Goal: Find specific page/section

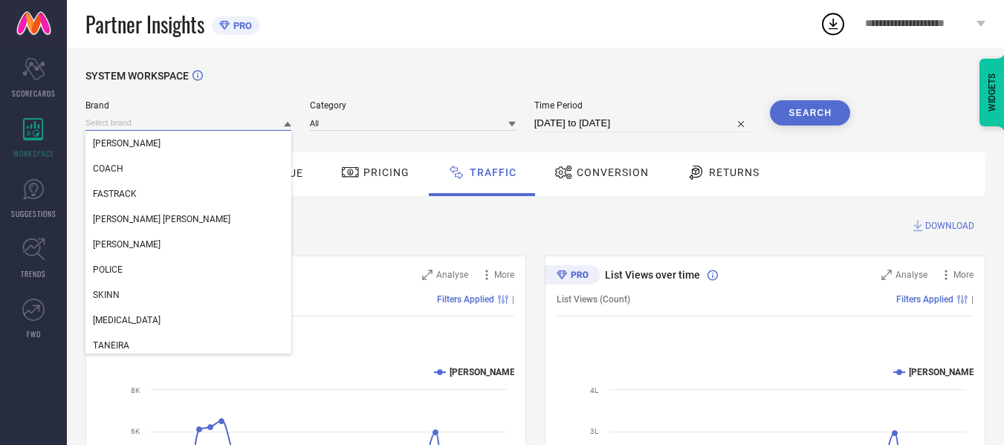
click at [266, 120] on input at bounding box center [188, 123] width 206 height 16
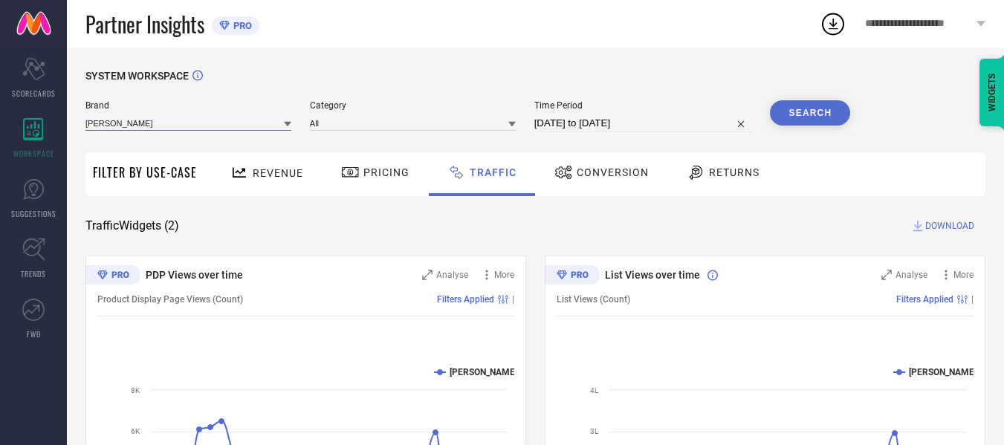
click at [280, 123] on input at bounding box center [188, 123] width 206 height 16
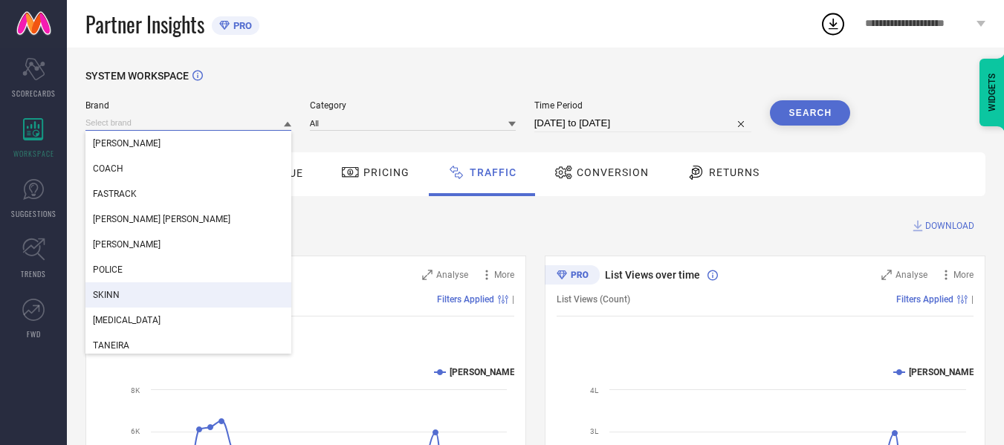
scroll to position [105, 0]
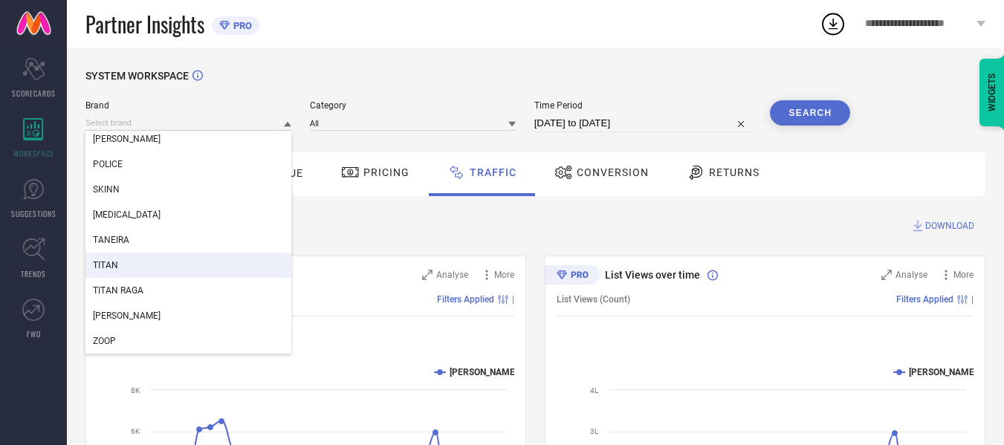
click at [157, 267] on div "TITAN" at bounding box center [188, 265] width 206 height 25
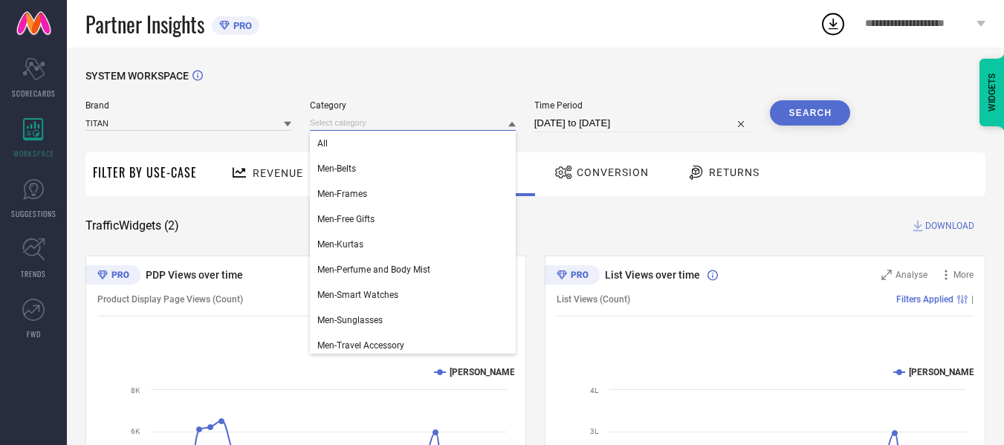
click at [455, 123] on input at bounding box center [413, 123] width 206 height 16
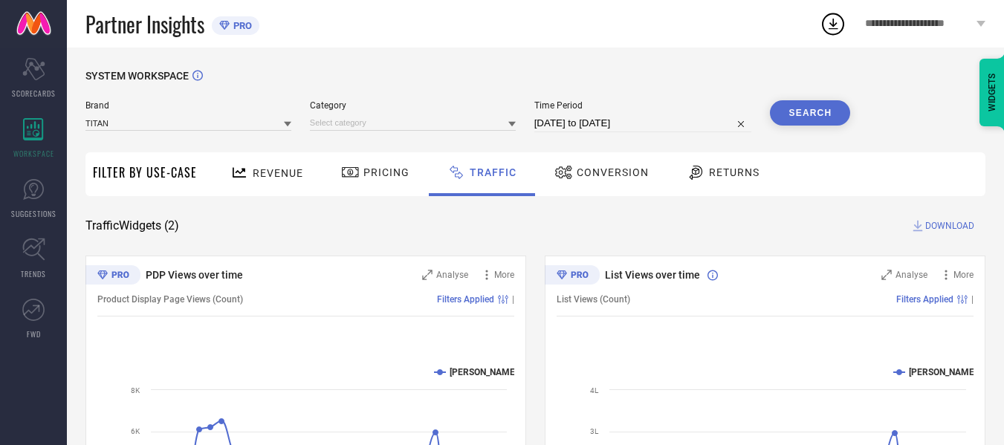
click at [510, 127] on icon at bounding box center [511, 123] width 7 height 7
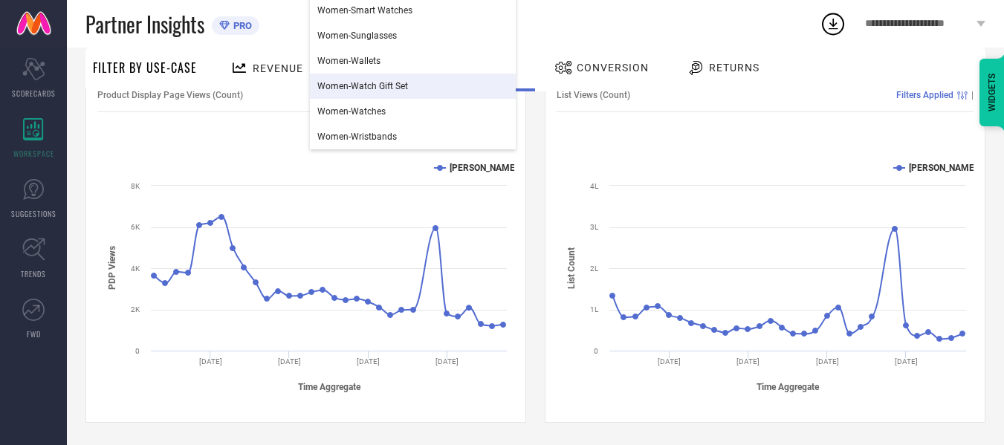
scroll to position [0, 0]
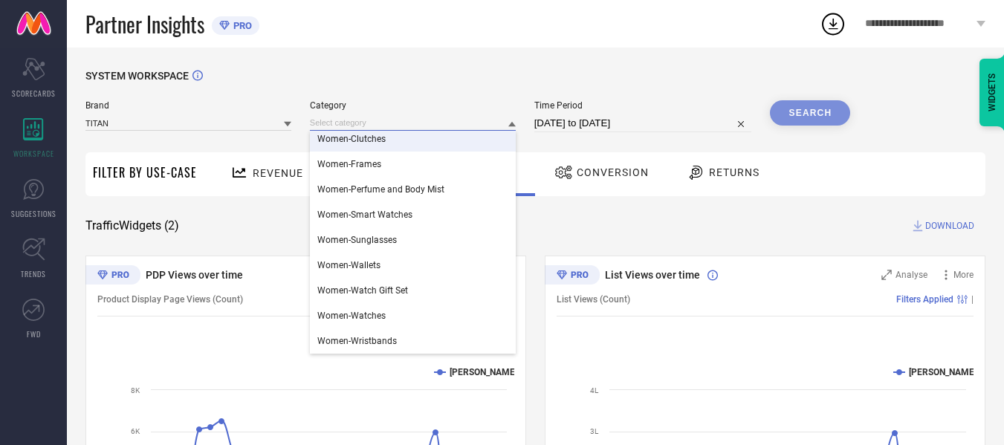
click at [387, 123] on input at bounding box center [413, 123] width 206 height 16
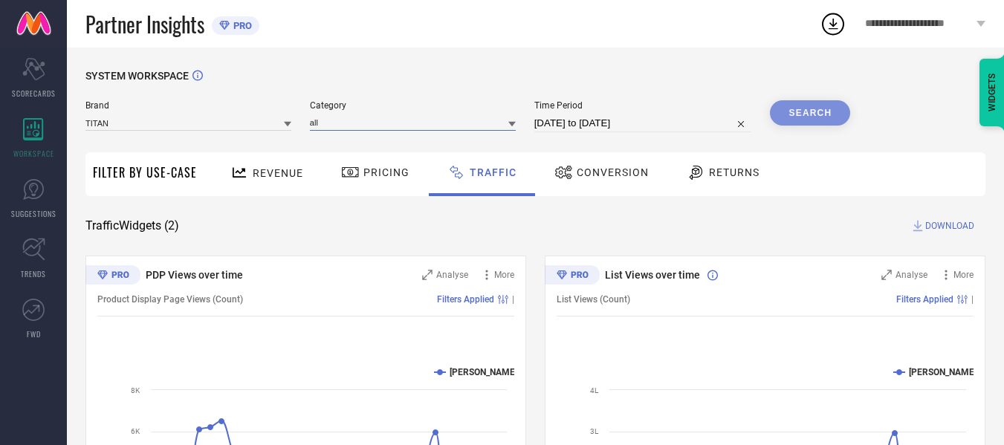
type input "all"
click at [510, 126] on icon at bounding box center [511, 123] width 7 height 7
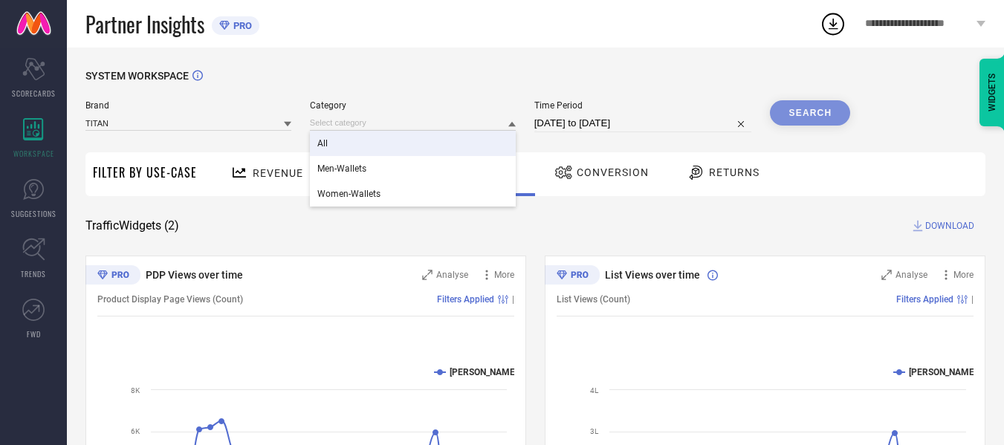
click at [360, 148] on div "All" at bounding box center [413, 143] width 206 height 25
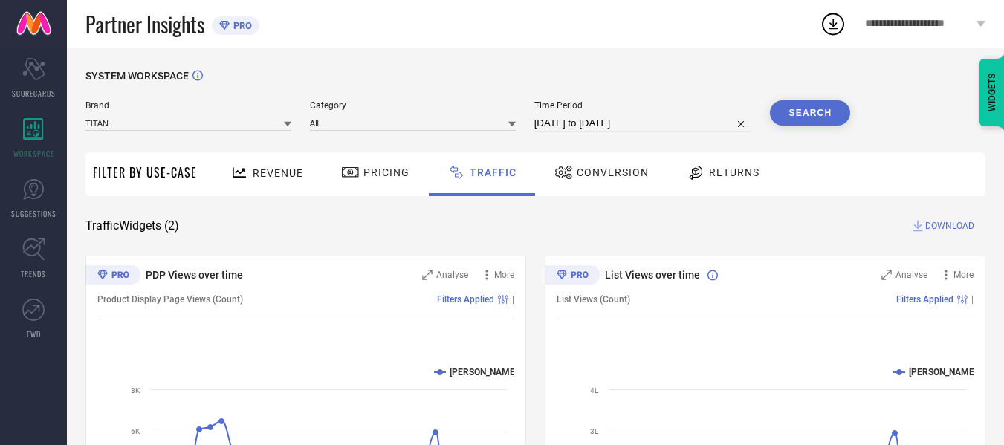
click at [811, 110] on button "Search" at bounding box center [810, 112] width 80 height 25
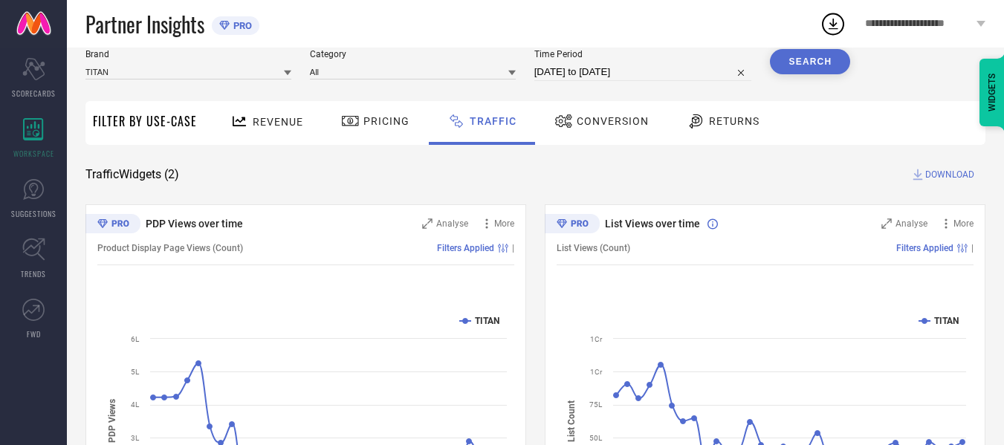
scroll to position [42, 0]
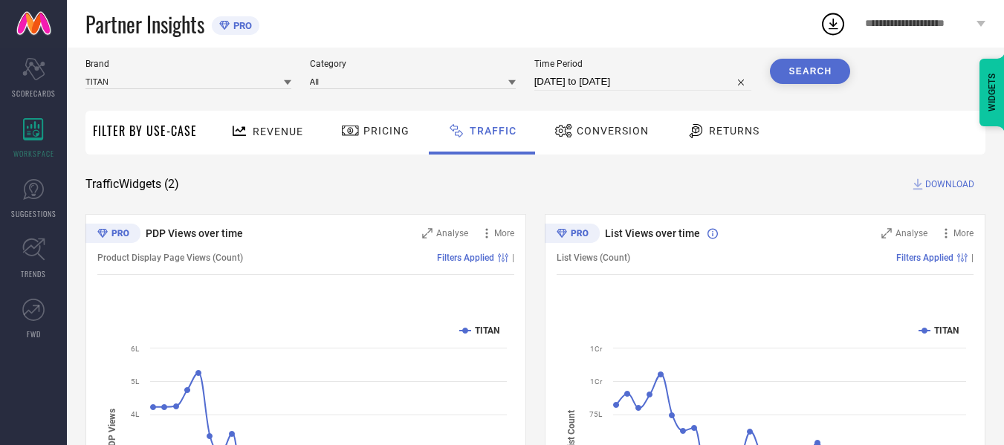
click at [600, 136] on span "Conversion" at bounding box center [612, 131] width 72 height 12
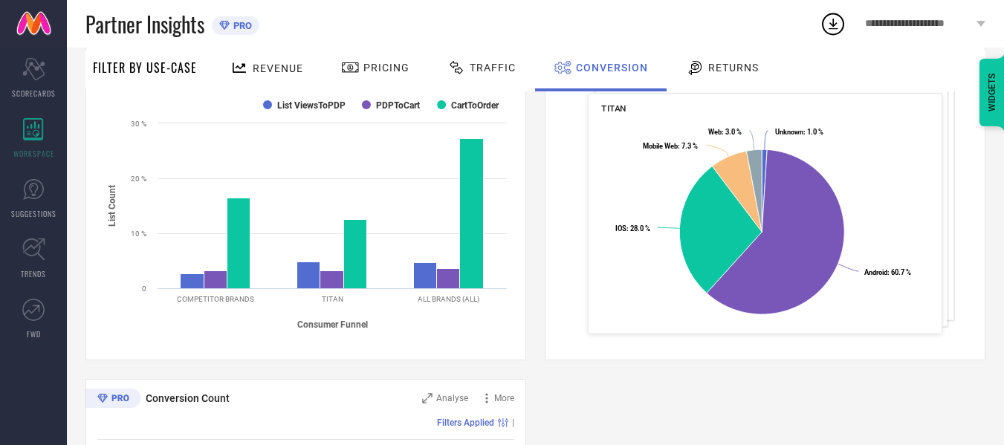
scroll to position [0, 0]
